Goal: Task Accomplishment & Management: Use online tool/utility

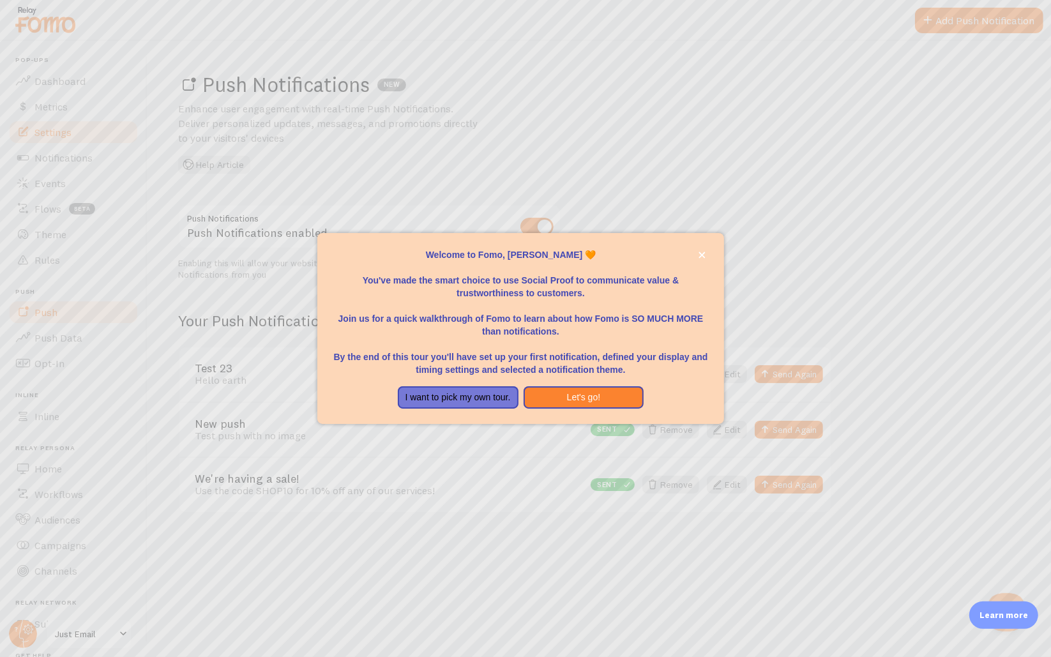
click at [50, 128] on div at bounding box center [525, 328] width 1051 height 657
click at [460, 399] on button "I want to pick my own tour." at bounding box center [458, 397] width 121 height 23
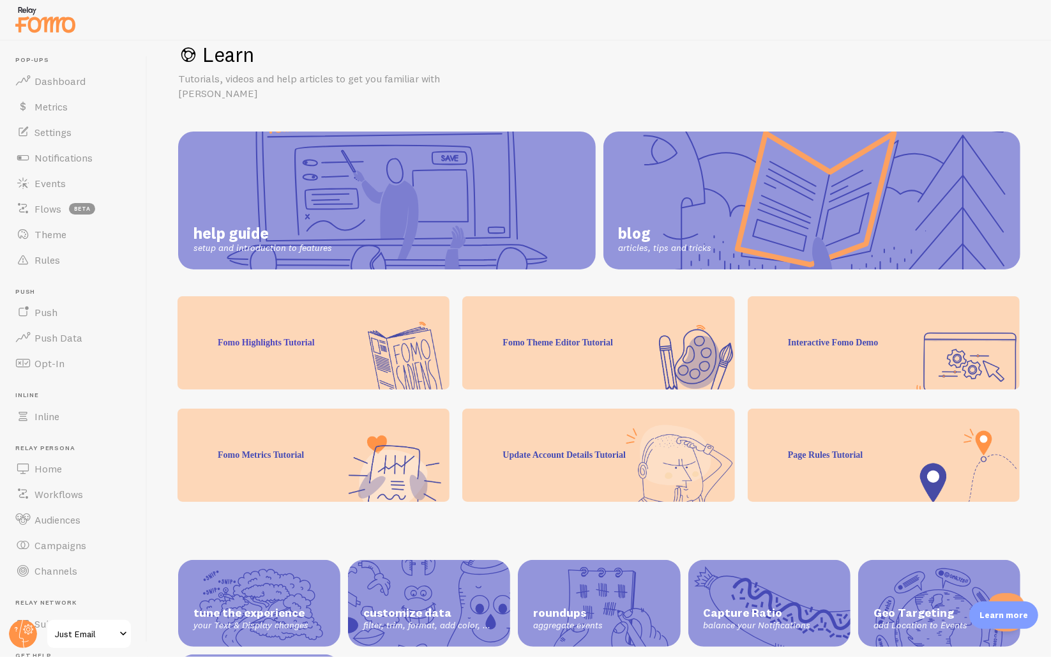
scroll to position [77, 0]
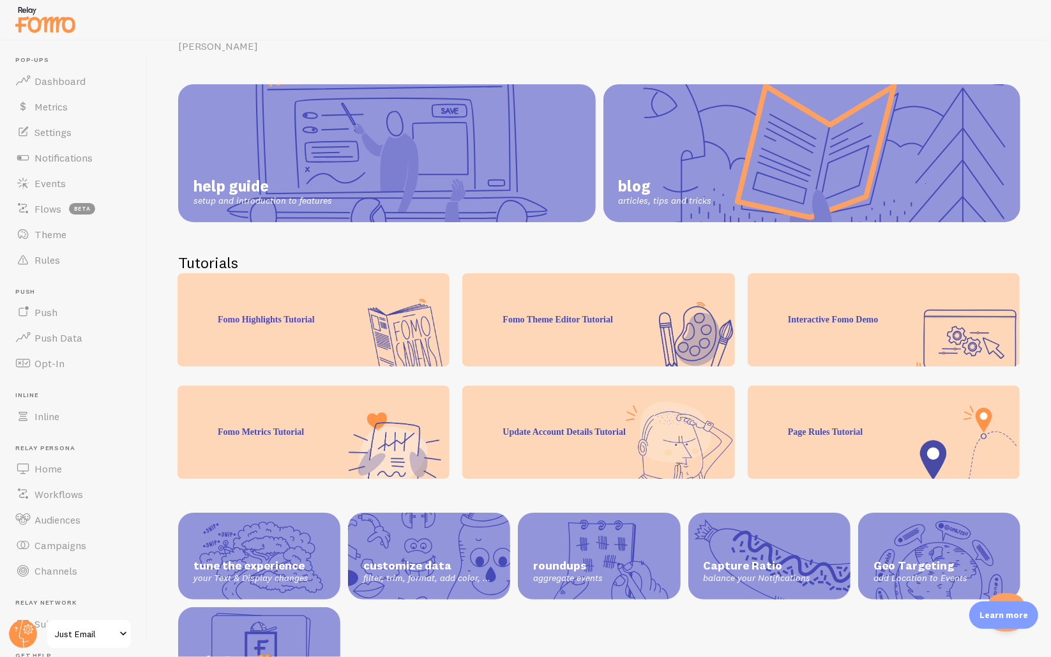
click at [978, 617] on div "Learn more" at bounding box center [1003, 614] width 69 height 27
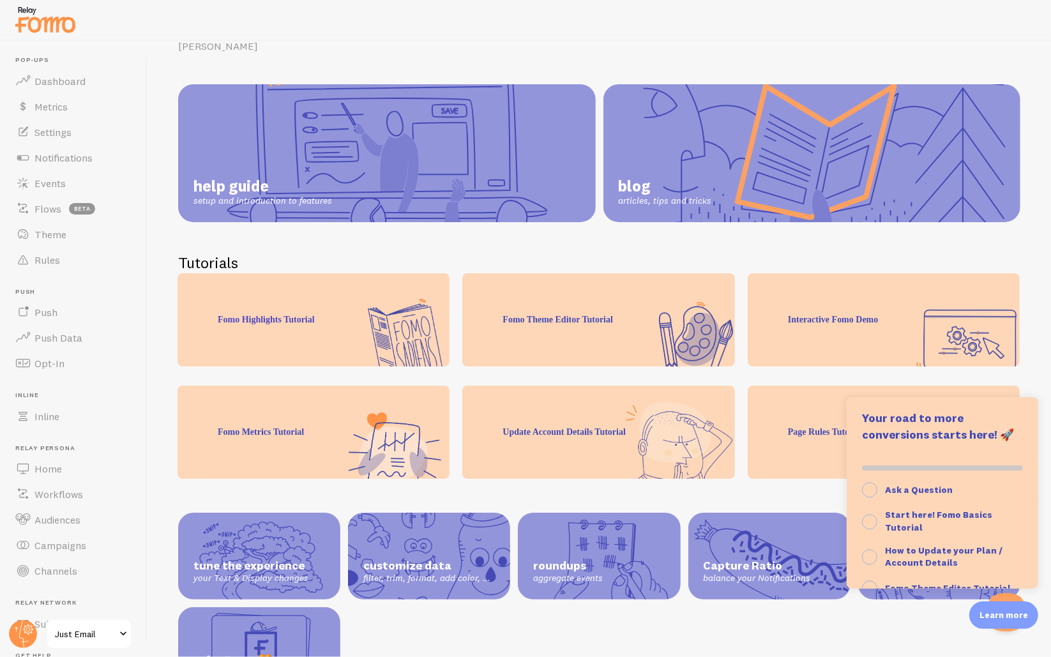
click at [978, 617] on div "Learn more" at bounding box center [1003, 614] width 69 height 27
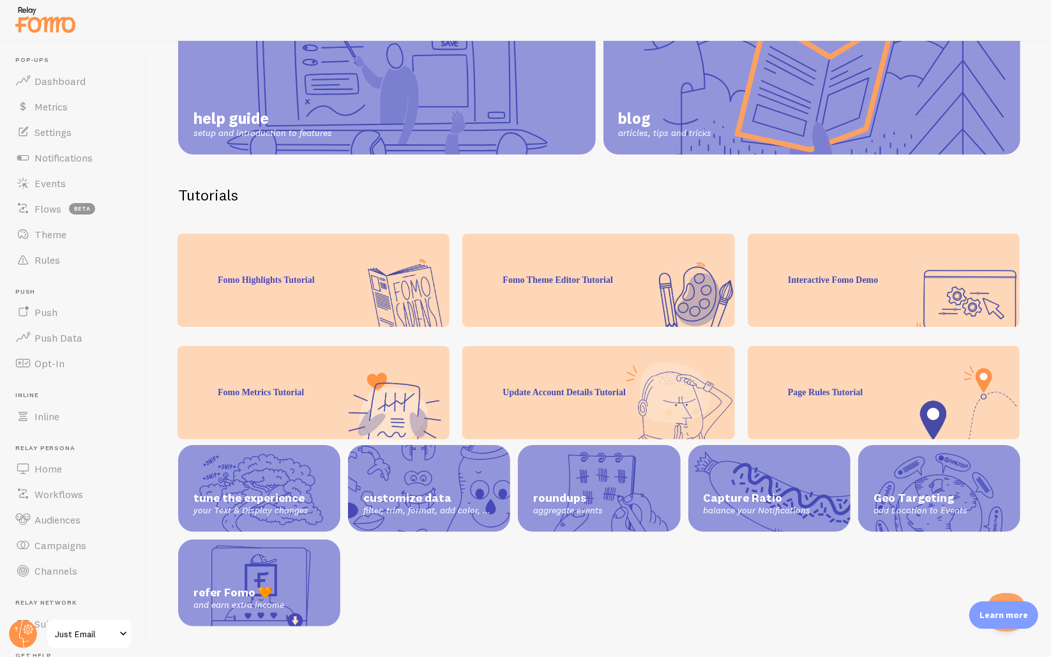
scroll to position [0, 0]
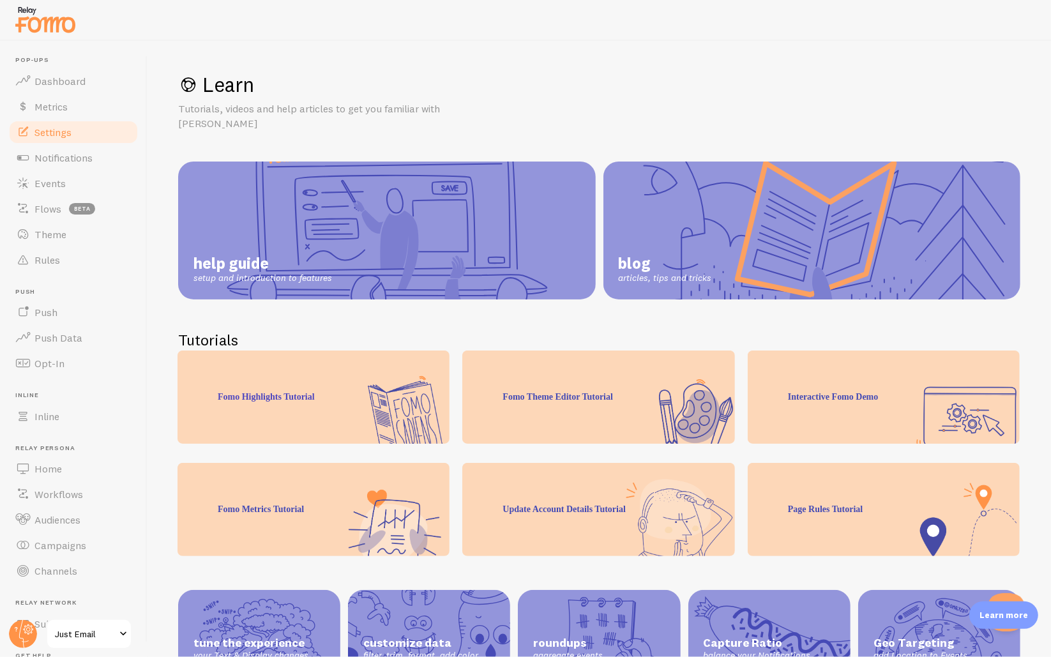
click at [62, 130] on span "Settings" at bounding box center [52, 132] width 37 height 13
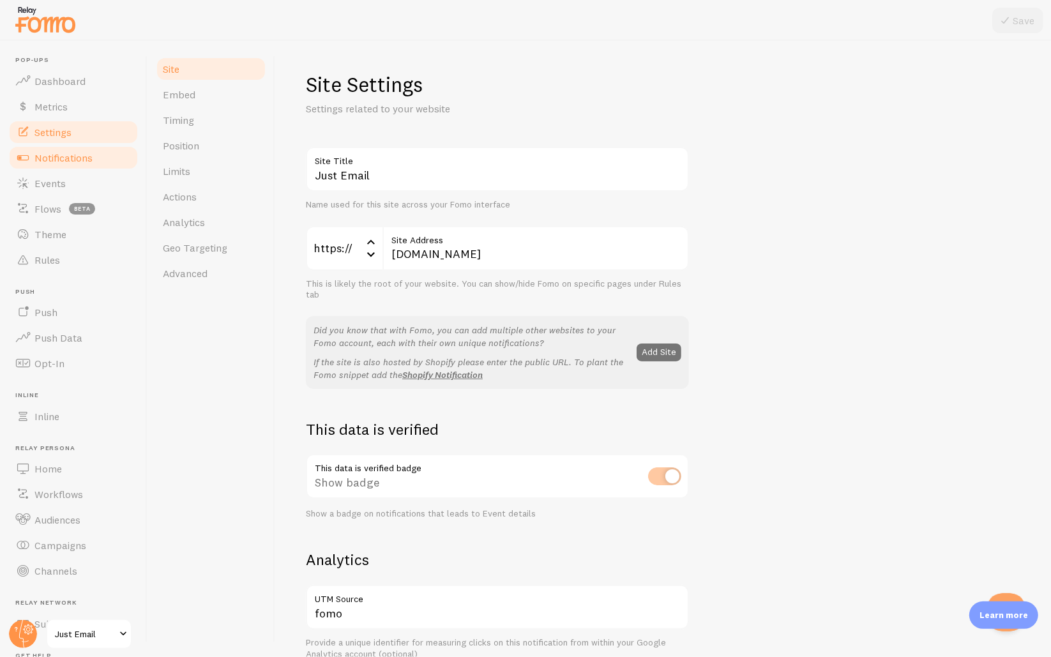
click at [86, 159] on span "Notifications" at bounding box center [63, 157] width 58 height 13
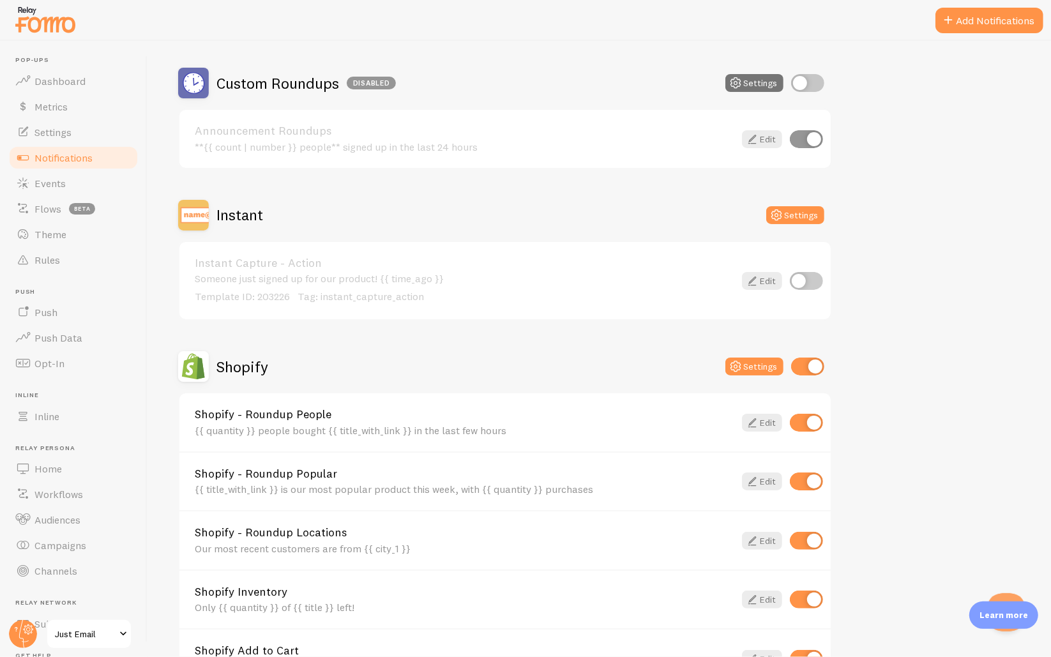
scroll to position [560, 0]
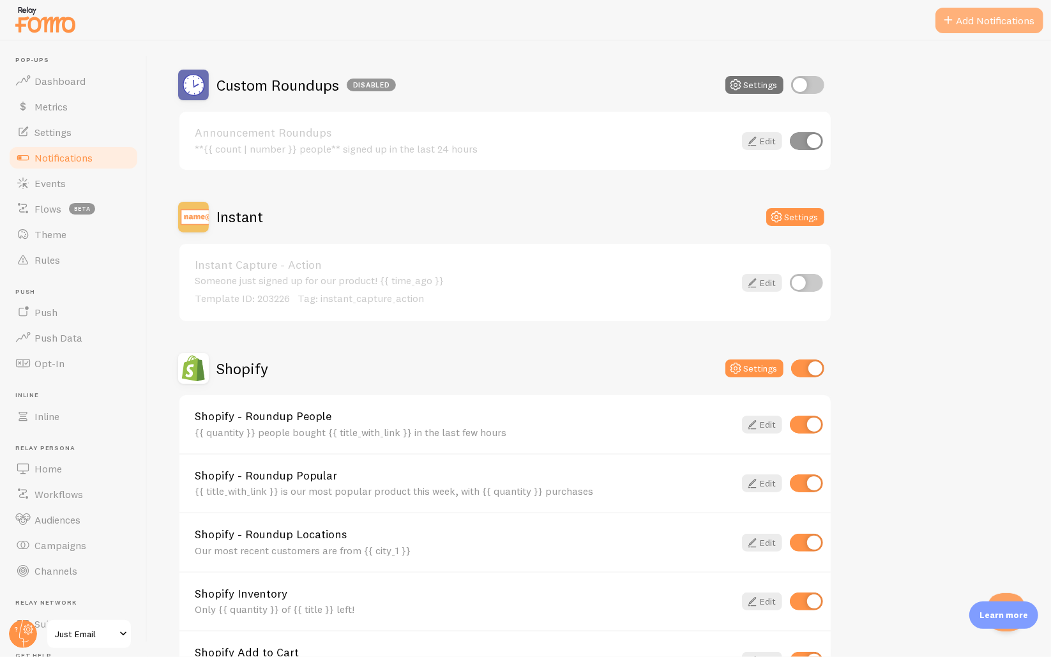
click at [948, 19] on span at bounding box center [948, 20] width 15 height 15
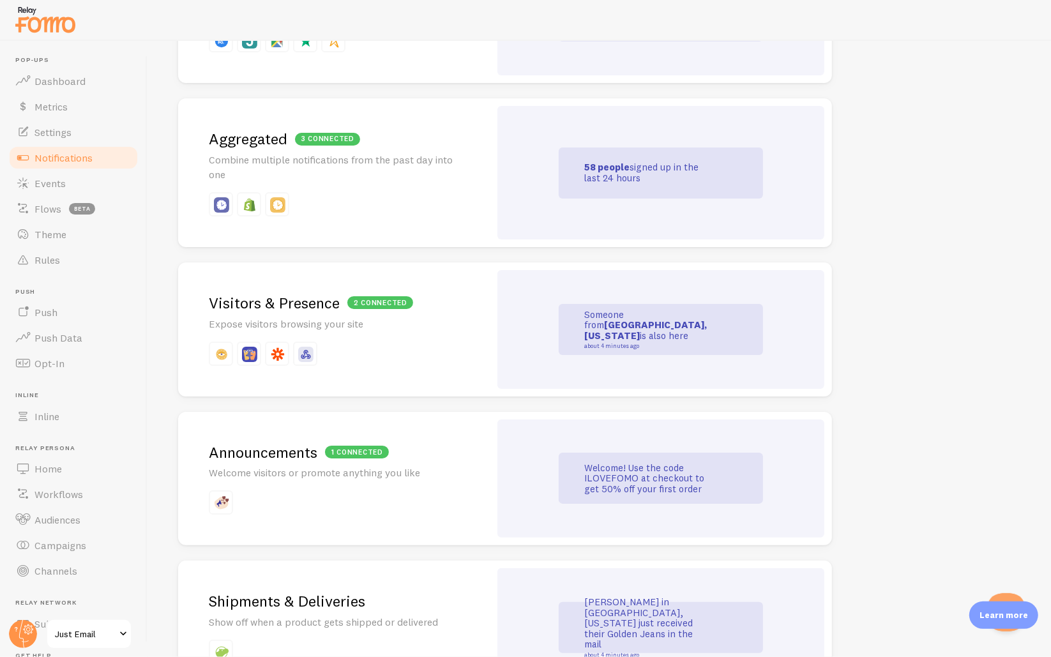
scroll to position [582, 0]
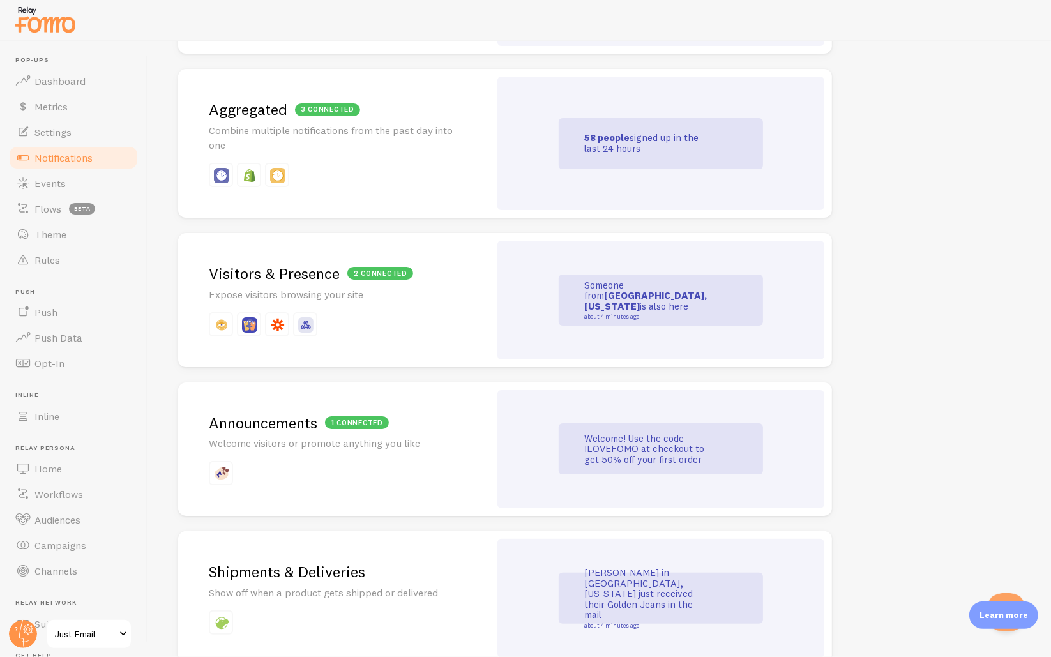
click at [301, 128] on p "Combine multiple notifications from the past day into one" at bounding box center [334, 137] width 250 height 29
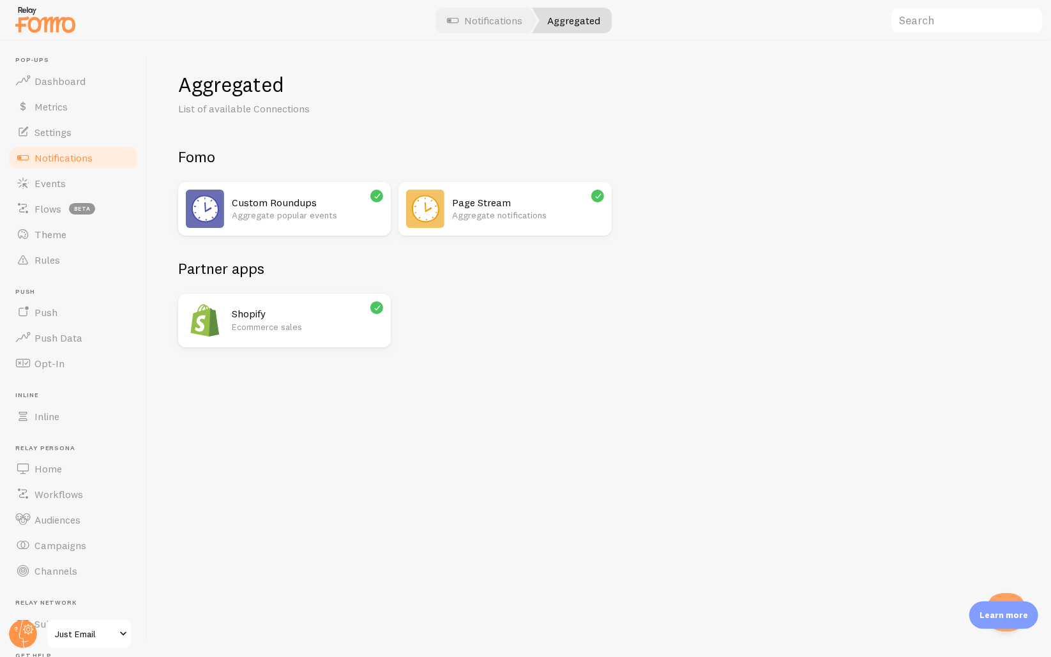
click at [529, 120] on div "Aggregated List of available Connections Fomo Custom Roundups Aggregate popular…" at bounding box center [599, 210] width 842 height 276
